Goal: Task Accomplishment & Management: Manage account settings

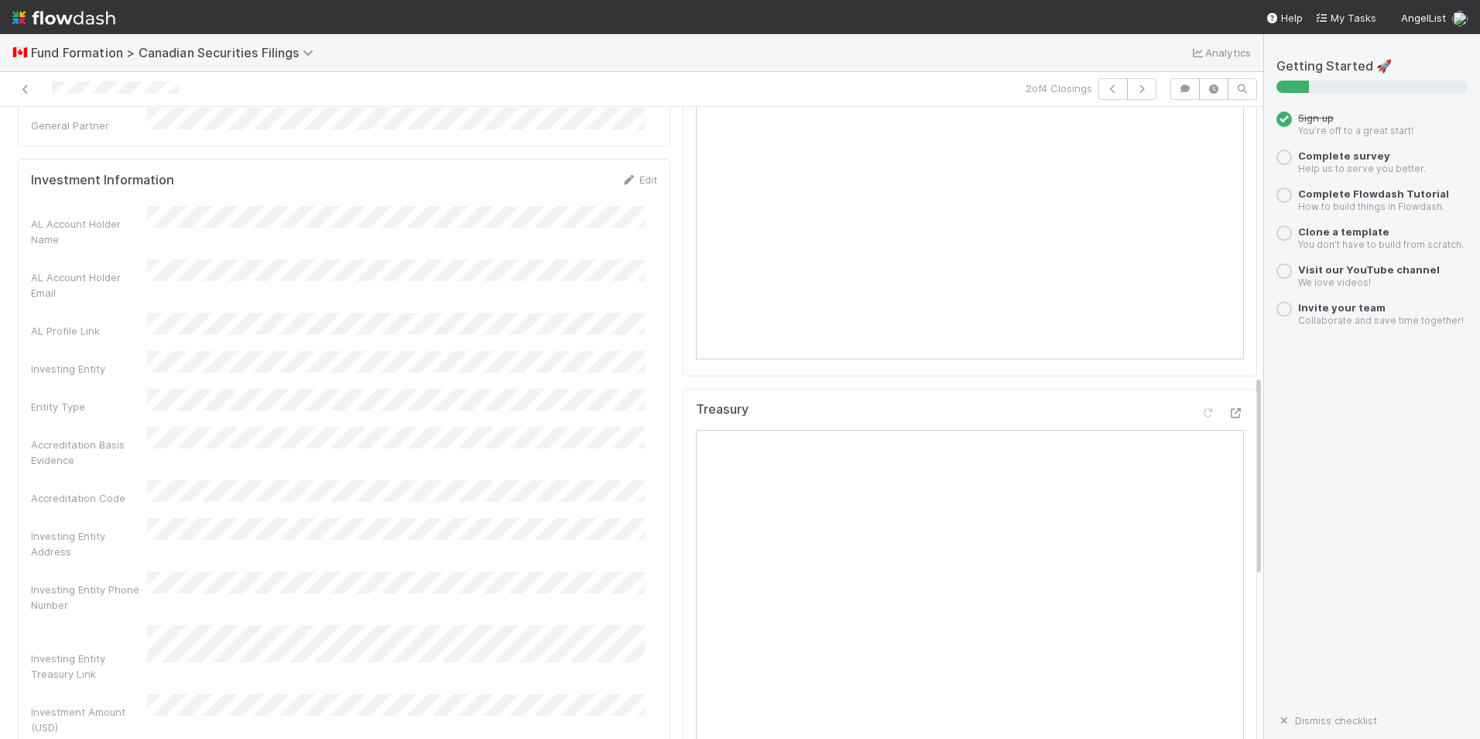
scroll to position [619, 0]
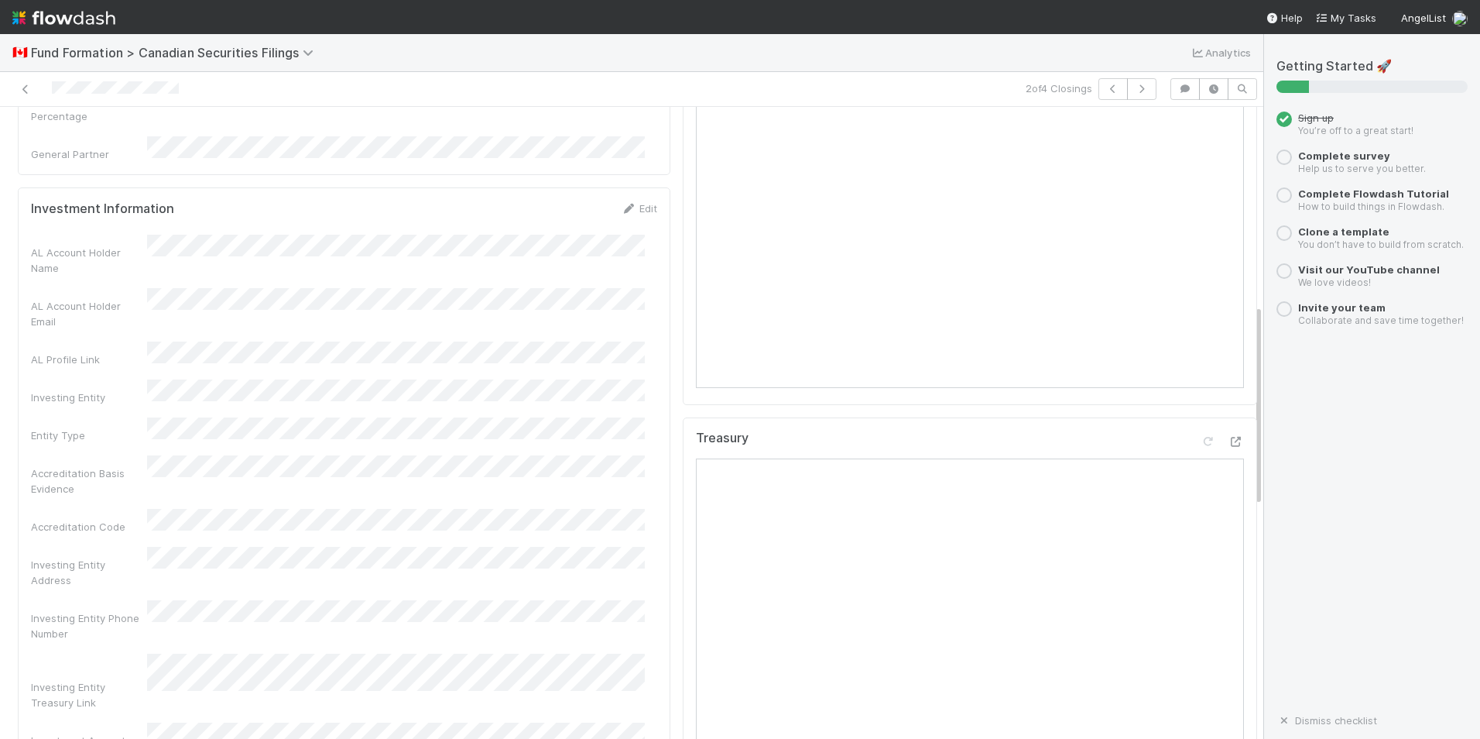
drag, startPoint x: 358, startPoint y: 267, endPoint x: 413, endPoint y: 206, distance: 82.8
click at [413, 235] on div "AL Account Holder Name" at bounding box center [344, 255] width 626 height 41
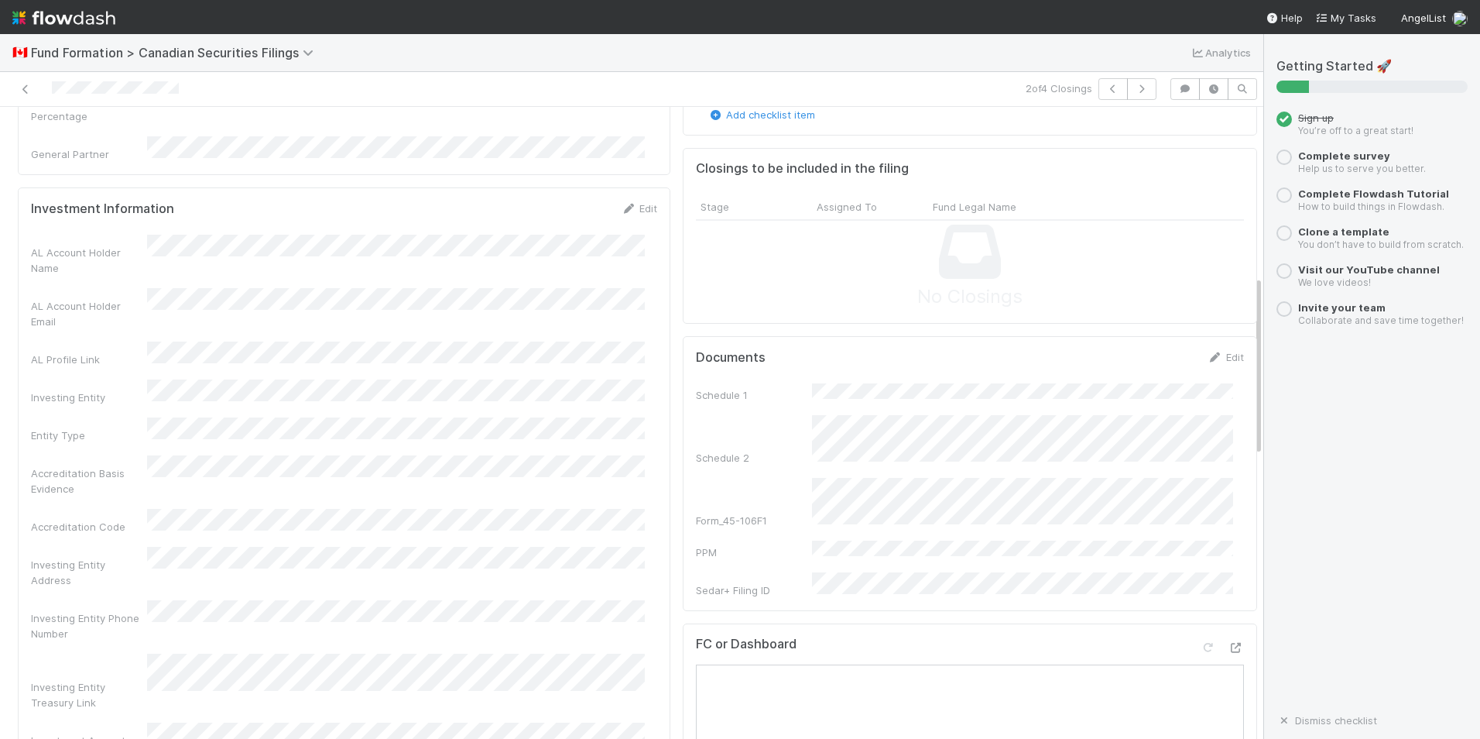
scroll to position [0, 0]
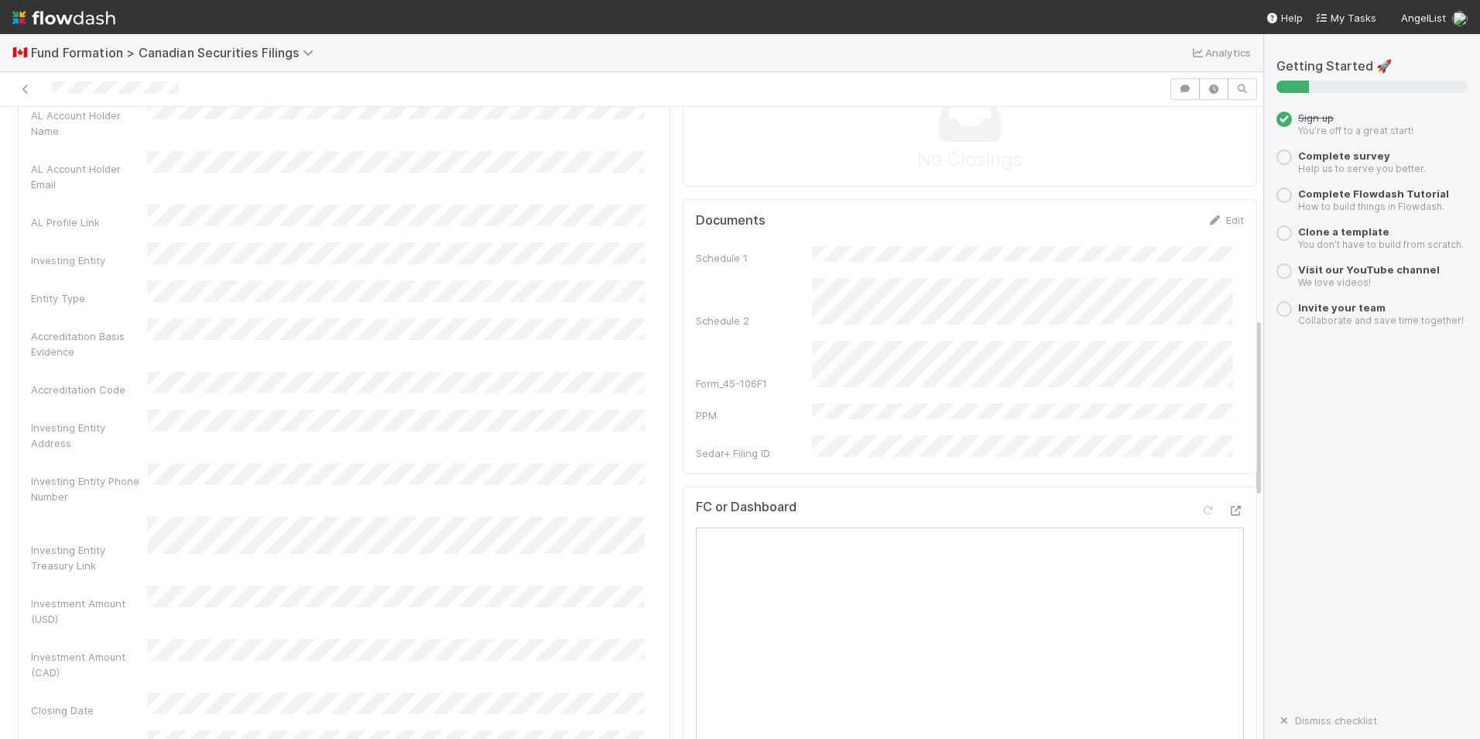
scroll to position [774, 0]
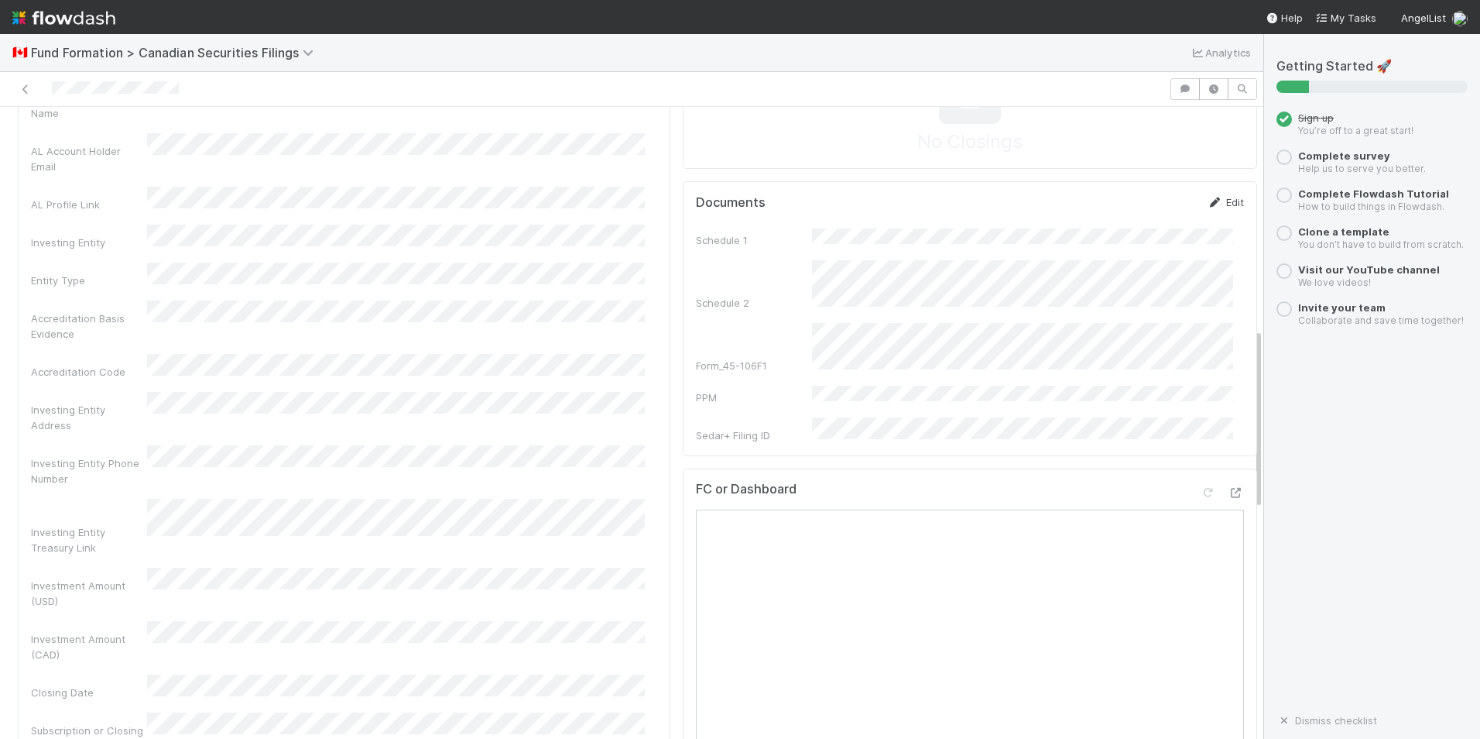
click at [1209, 208] on link "Edit" at bounding box center [1226, 202] width 36 height 12
click at [1142, 221] on button "Save" at bounding box center [1162, 207] width 44 height 26
click at [1208, 207] on icon at bounding box center [1215, 202] width 15 height 10
click at [1140, 221] on button "Save" at bounding box center [1162, 207] width 44 height 26
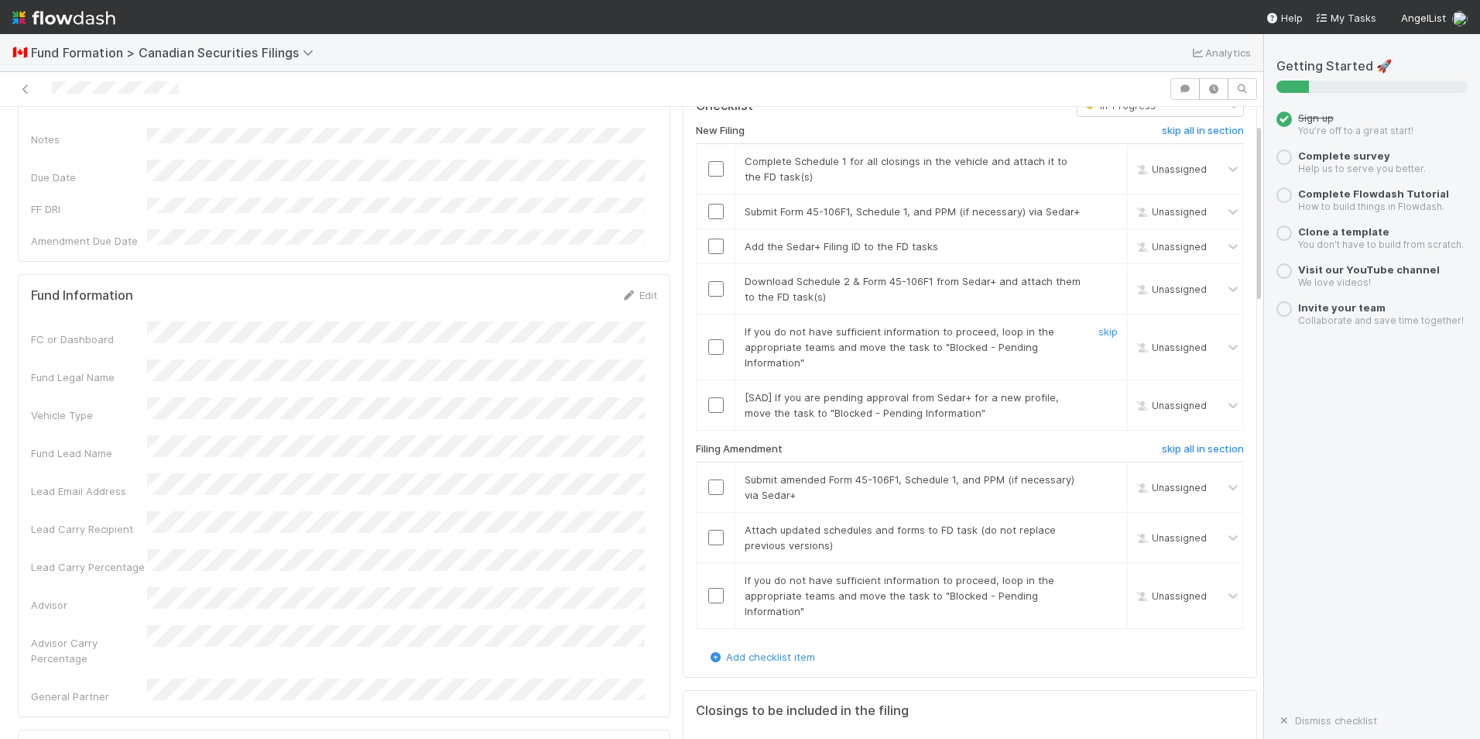
scroll to position [0, 0]
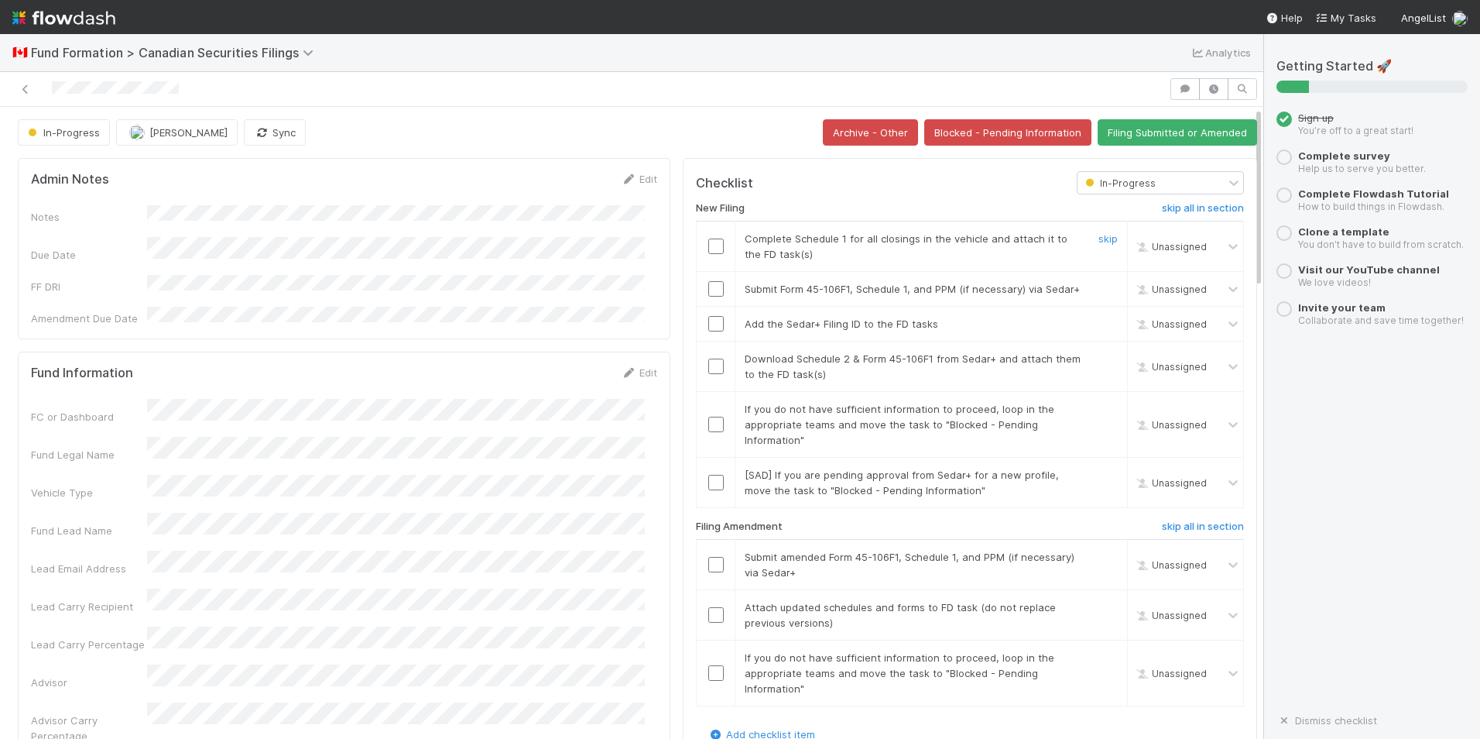
click at [708, 247] on input "checkbox" at bounding box center [715, 245] width 15 height 15
click at [699, 306] on td at bounding box center [716, 289] width 39 height 35
click at [708, 331] on input "checkbox" at bounding box center [715, 323] width 15 height 15
click at [708, 297] on input "checkbox" at bounding box center [715, 288] width 15 height 15
click at [708, 374] on input "checkbox" at bounding box center [715, 365] width 15 height 15
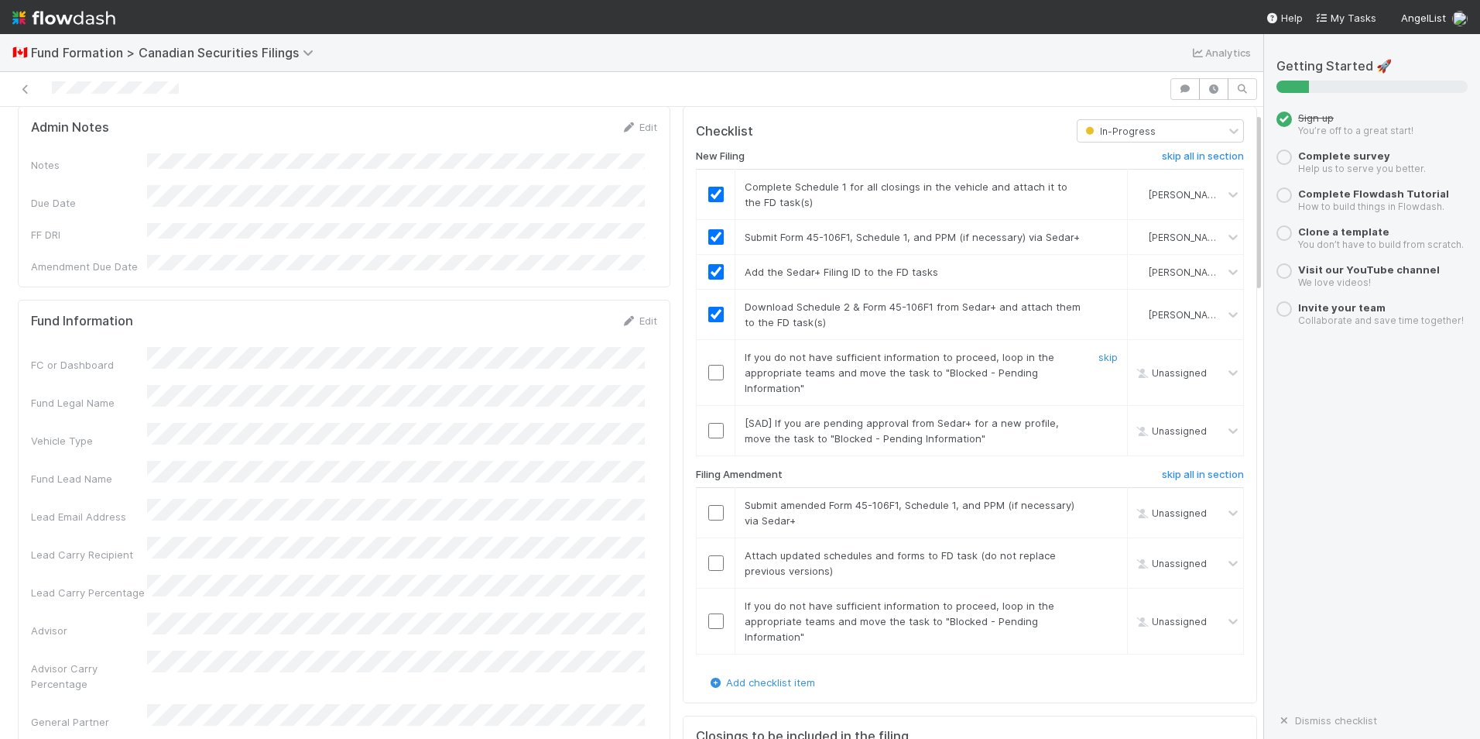
scroll to position [77, 0]
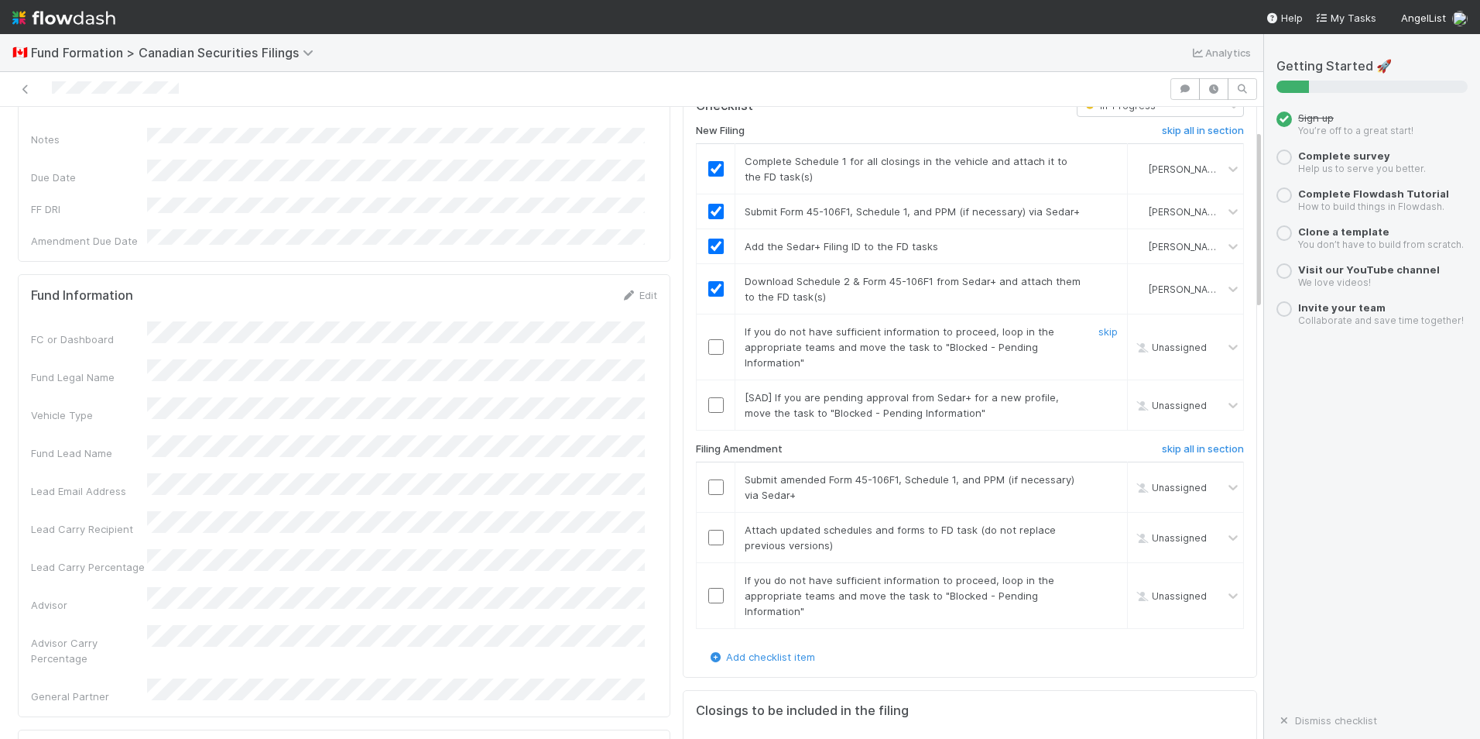
click at [708, 371] on td at bounding box center [716, 347] width 39 height 66
click at [708, 355] on input "checkbox" at bounding box center [715, 346] width 15 height 15
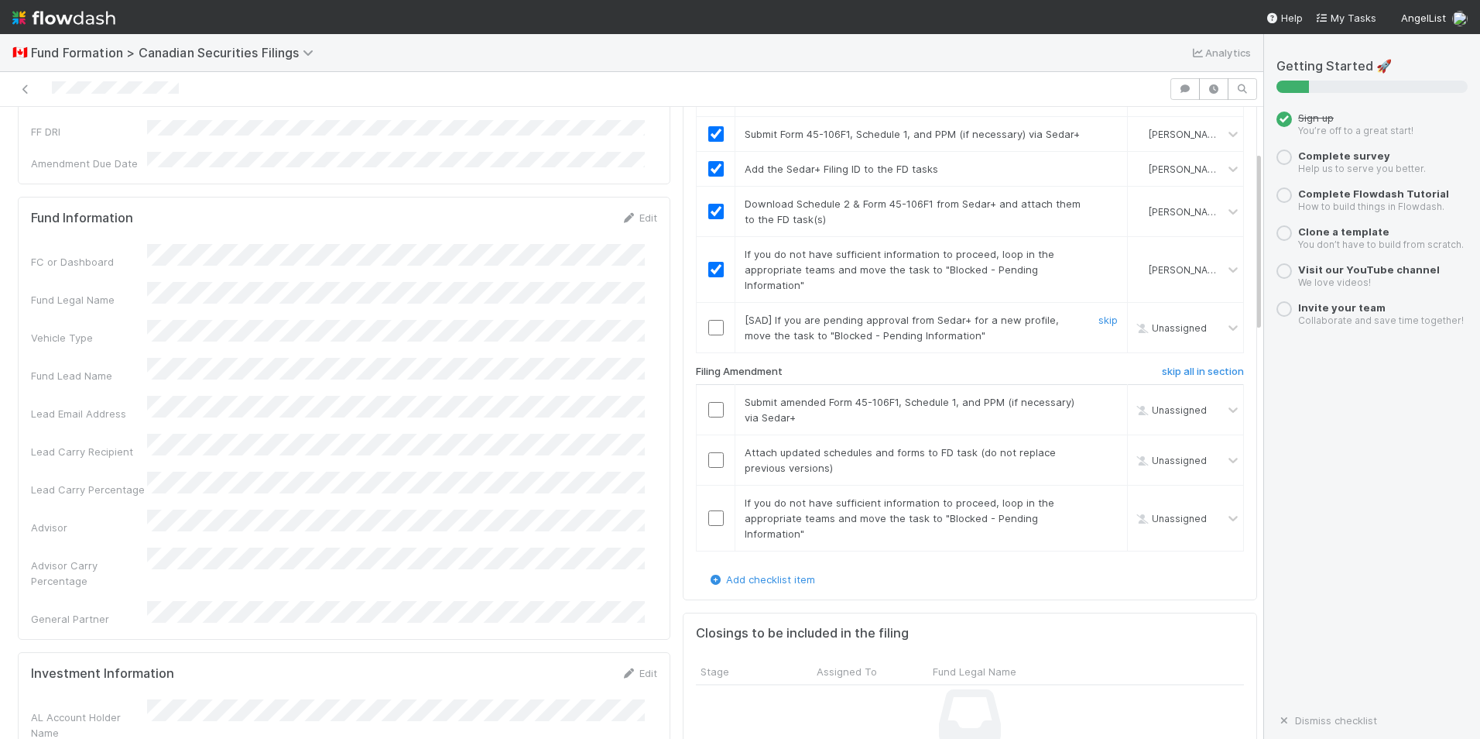
click at [708, 335] on input "checkbox" at bounding box center [715, 327] width 15 height 15
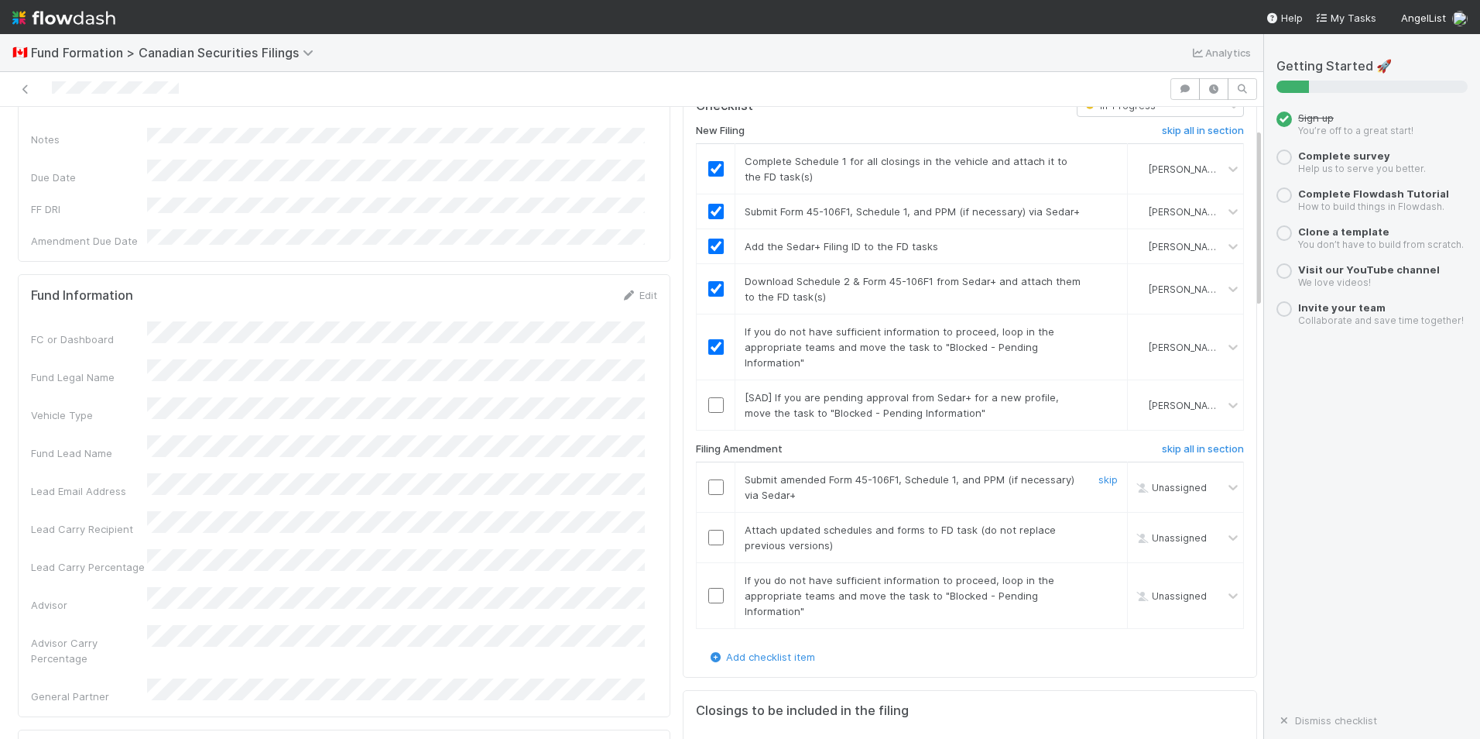
scroll to position [0, 0]
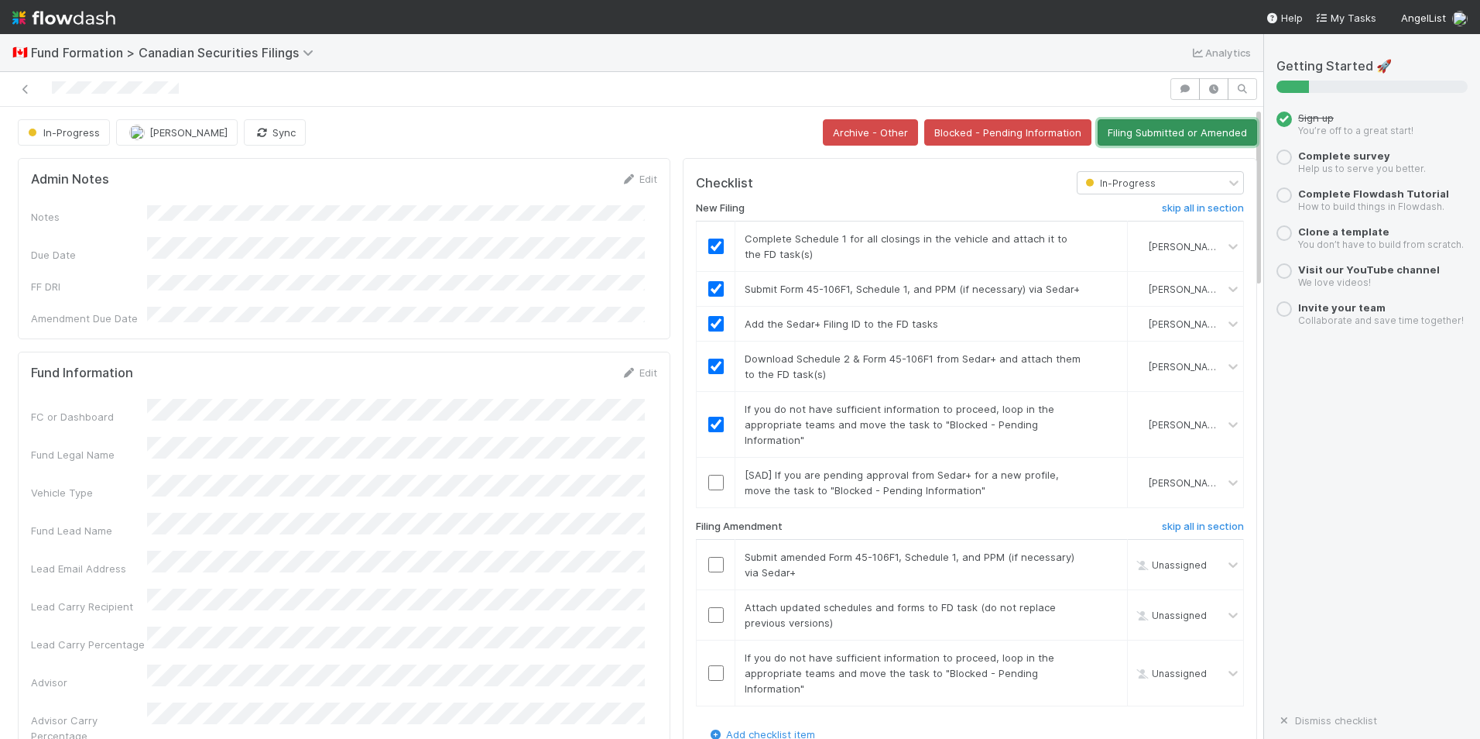
drag, startPoint x: 1131, startPoint y: 128, endPoint x: 1127, endPoint y: 135, distance: 8.0
click at [1131, 128] on button "Filing Submitted or Amended" at bounding box center [1177, 132] width 159 height 26
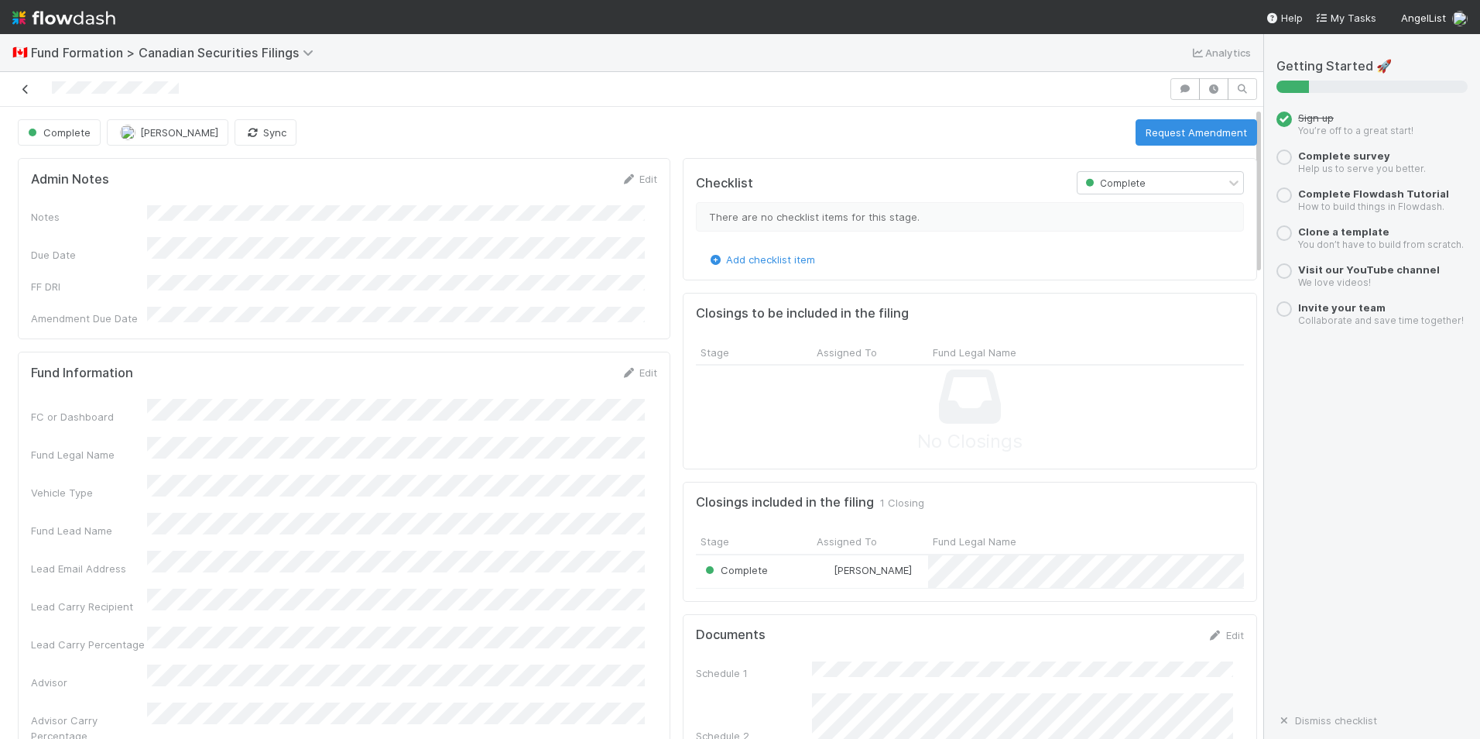
click at [25, 86] on icon at bounding box center [25, 89] width 15 height 10
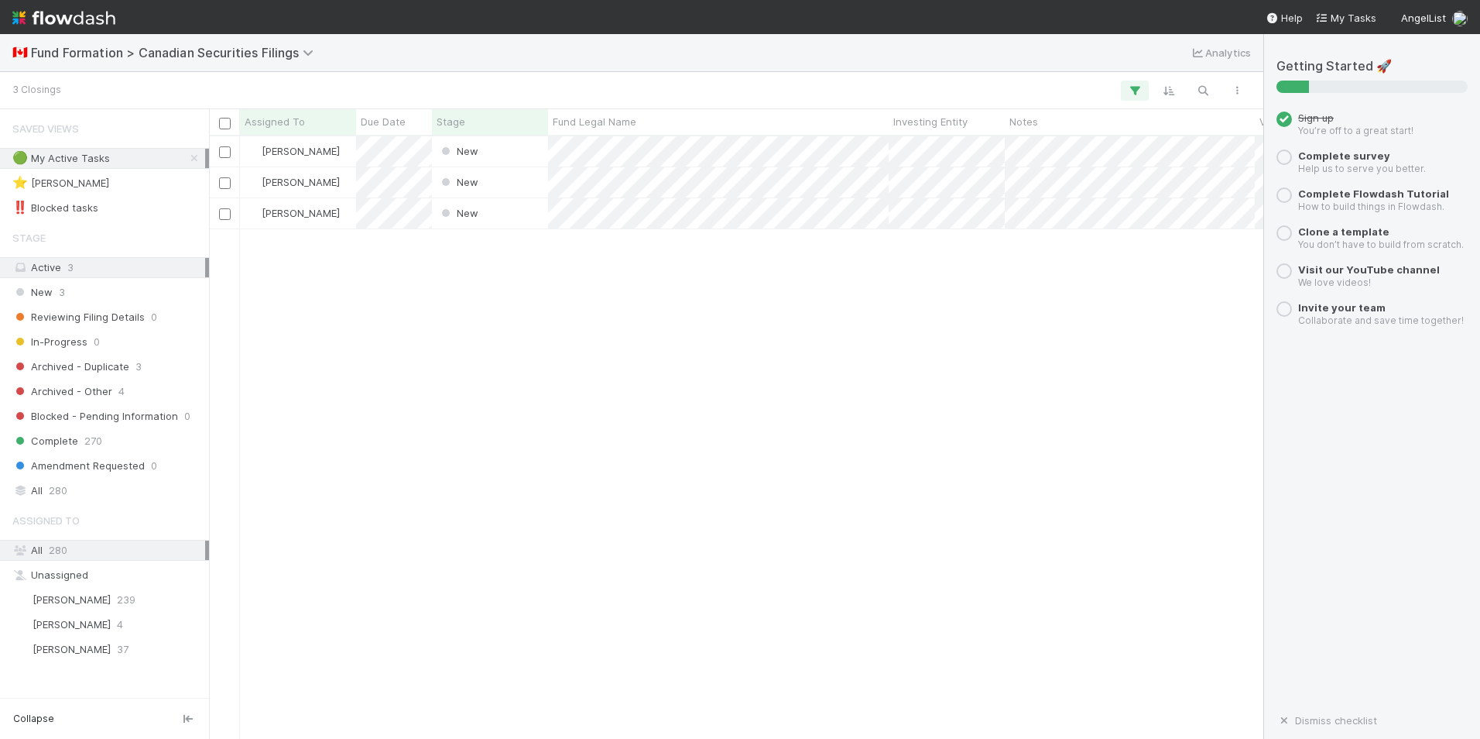
scroll to position [591, 1043]
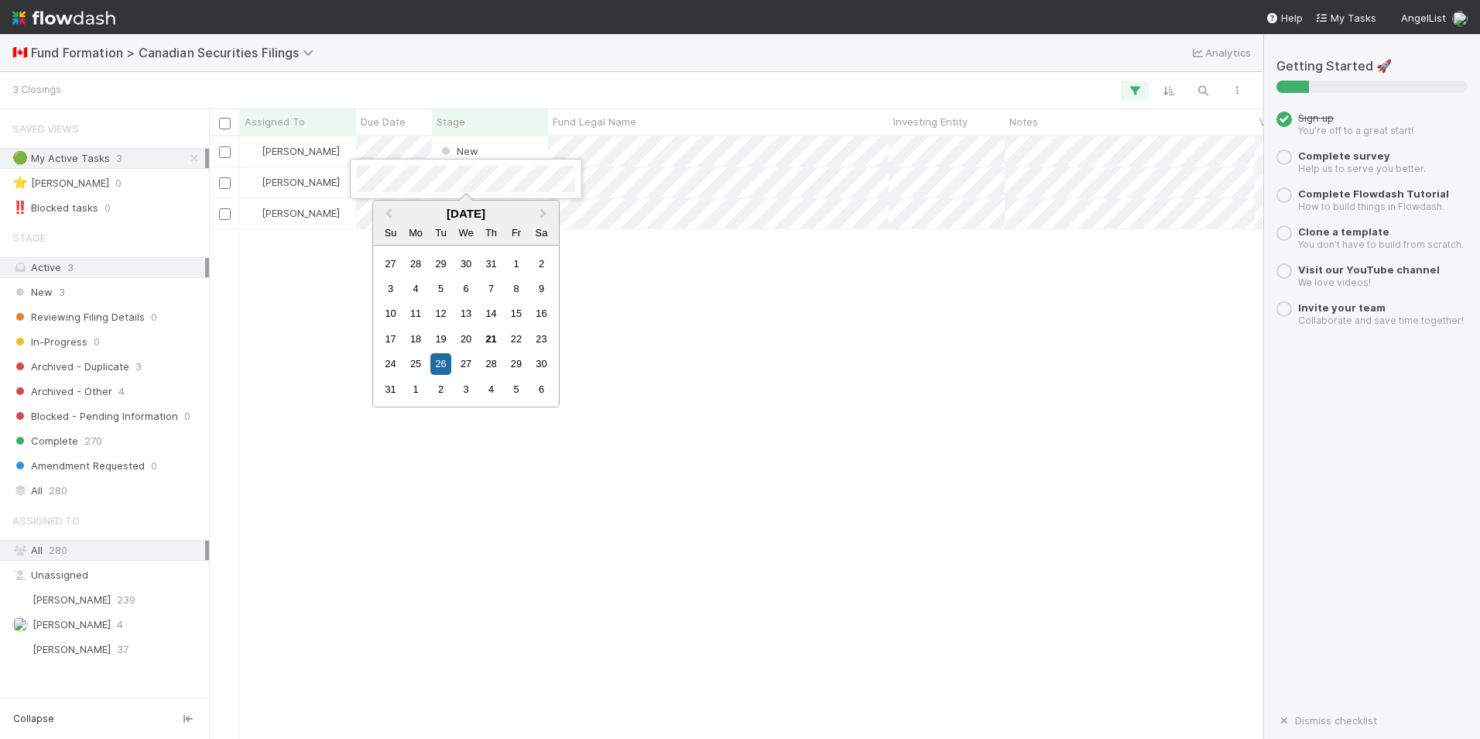
click at [653, 173] on div at bounding box center [740, 369] width 1480 height 739
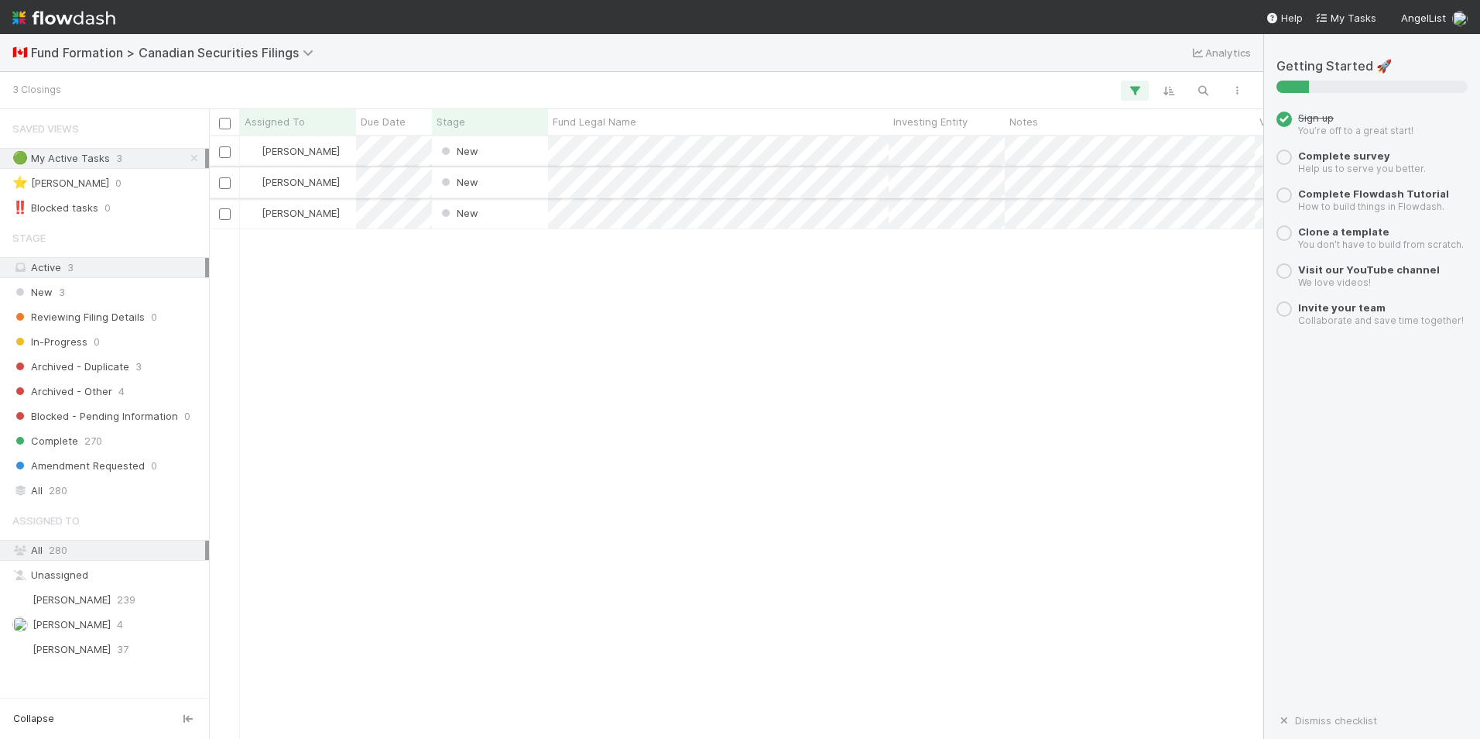
click at [490, 176] on div "New" at bounding box center [490, 182] width 116 height 30
